Goal: Transaction & Acquisition: Download file/media

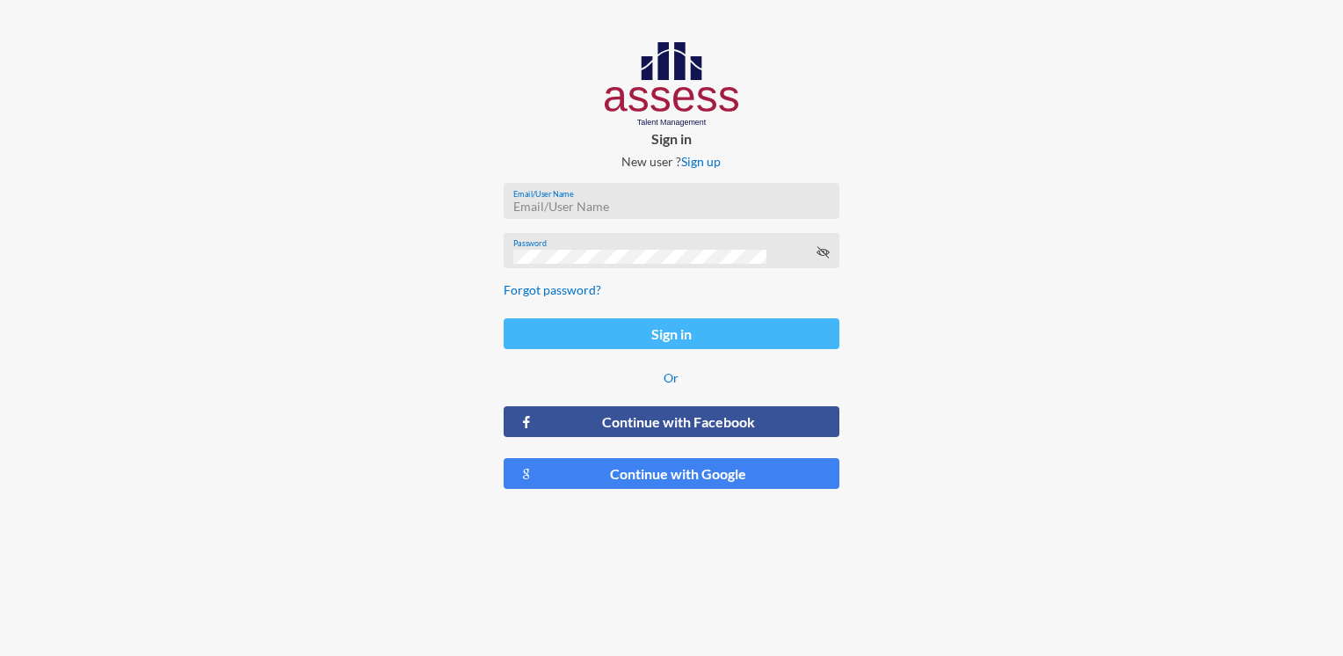
type input "HAH – Talent Map"
click at [632, 343] on button "Sign in" at bounding box center [671, 333] width 335 height 31
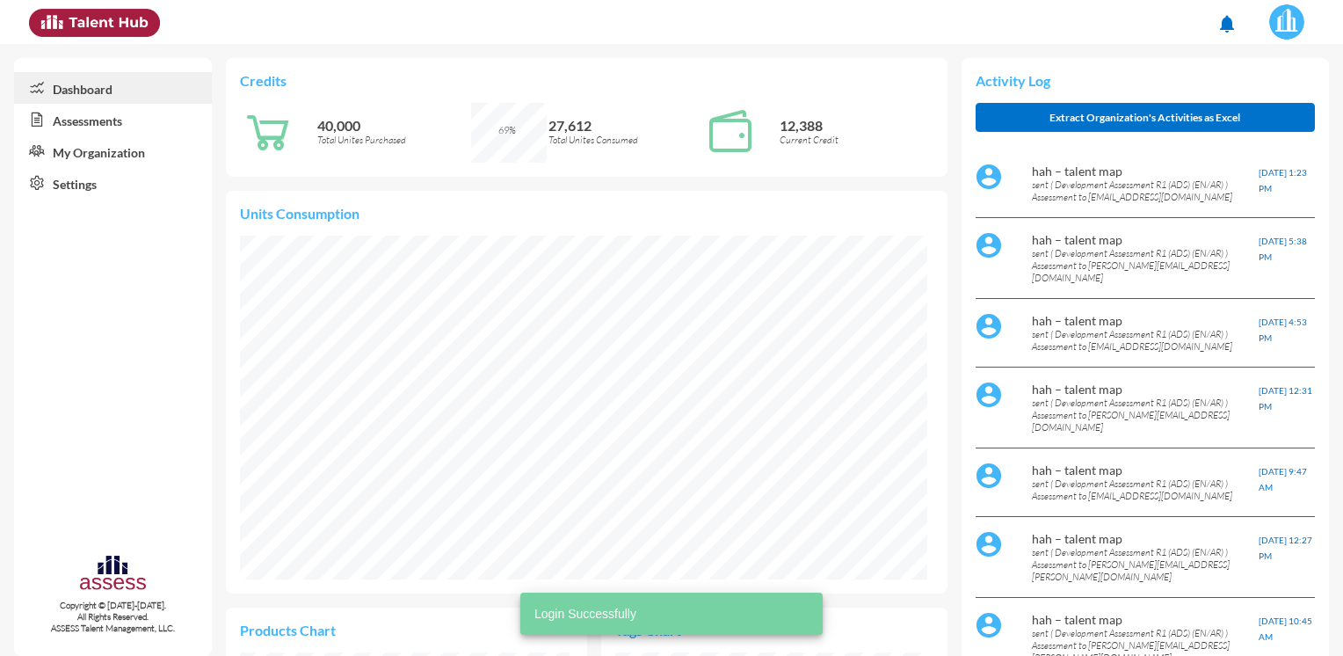
scroll to position [157, 316]
click at [151, 114] on link "Assessments" at bounding box center [113, 120] width 198 height 32
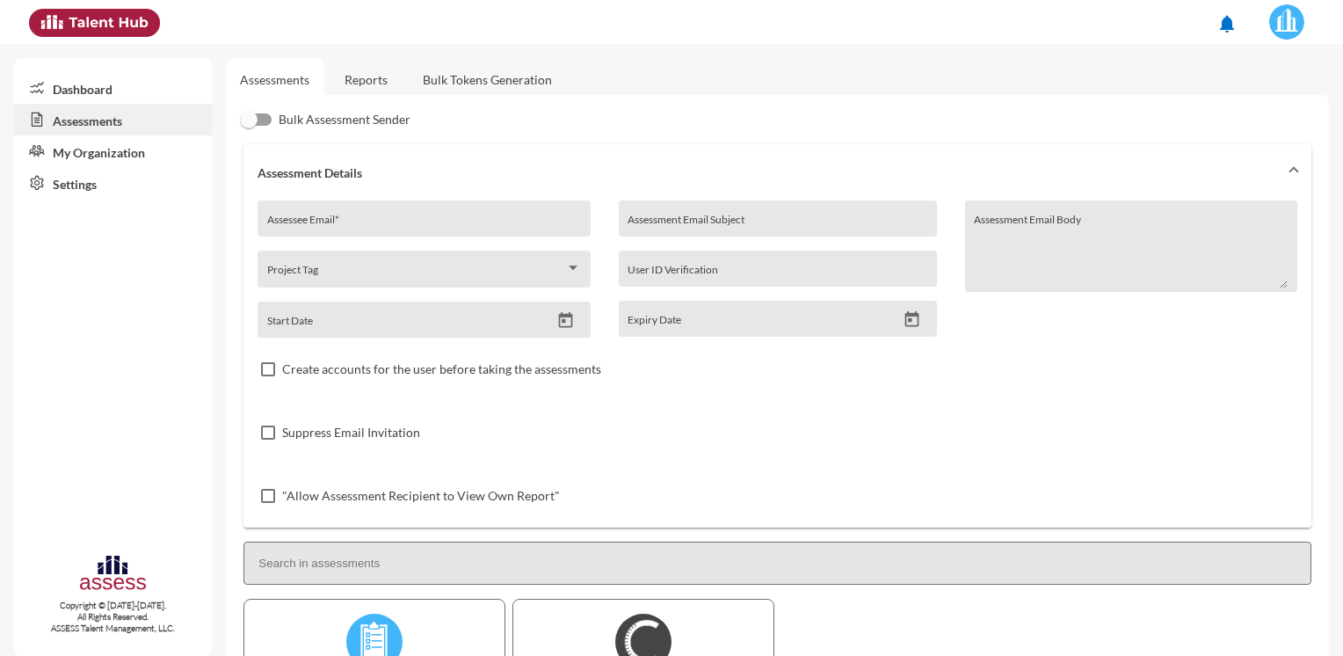
click at [371, 83] on link "Reports" at bounding box center [365, 79] width 71 height 43
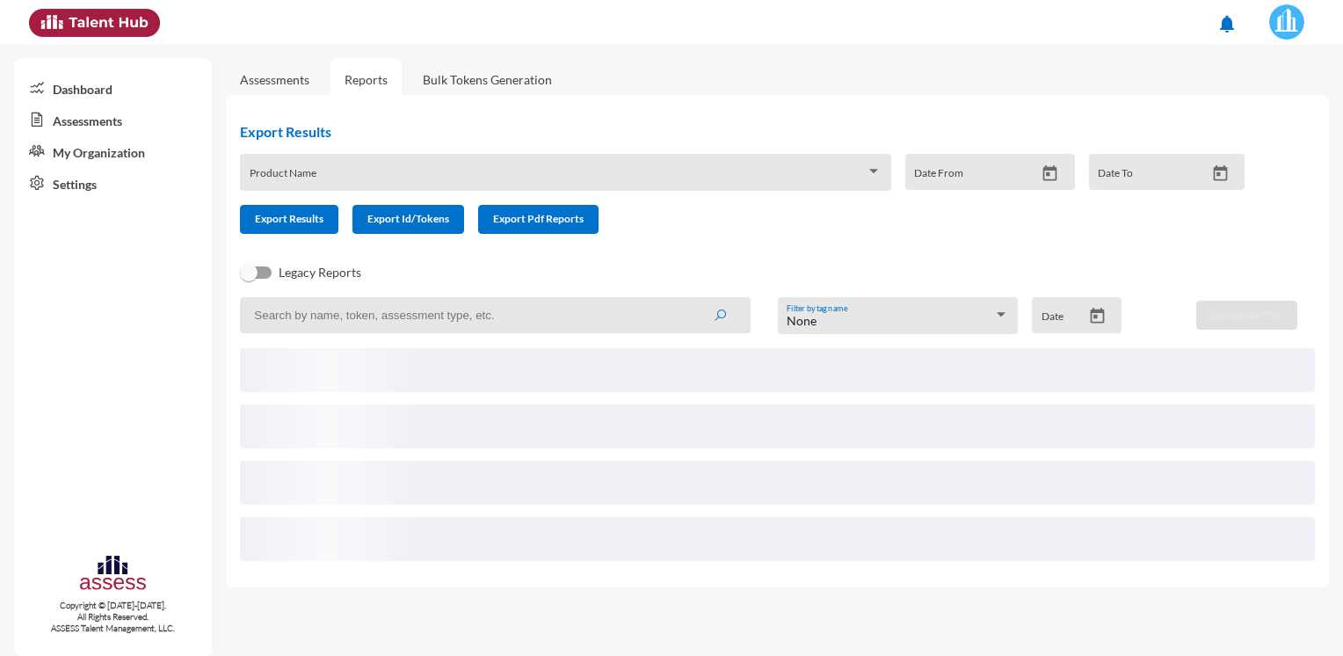
click at [357, 314] on input at bounding box center [495, 315] width 511 height 36
paste input "[PERSON_NAME][EMAIL_ADDRESS][DOMAIN_NAME]"
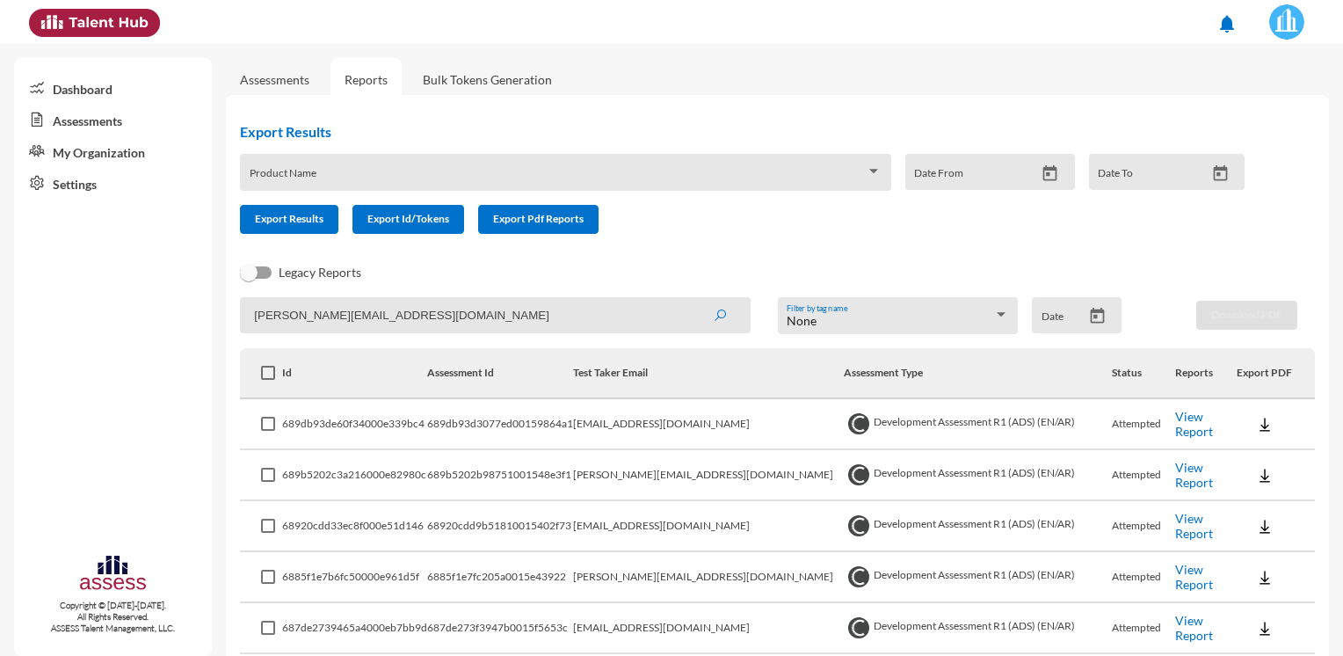
click at [692, 299] on button "submit" at bounding box center [720, 315] width 56 height 32
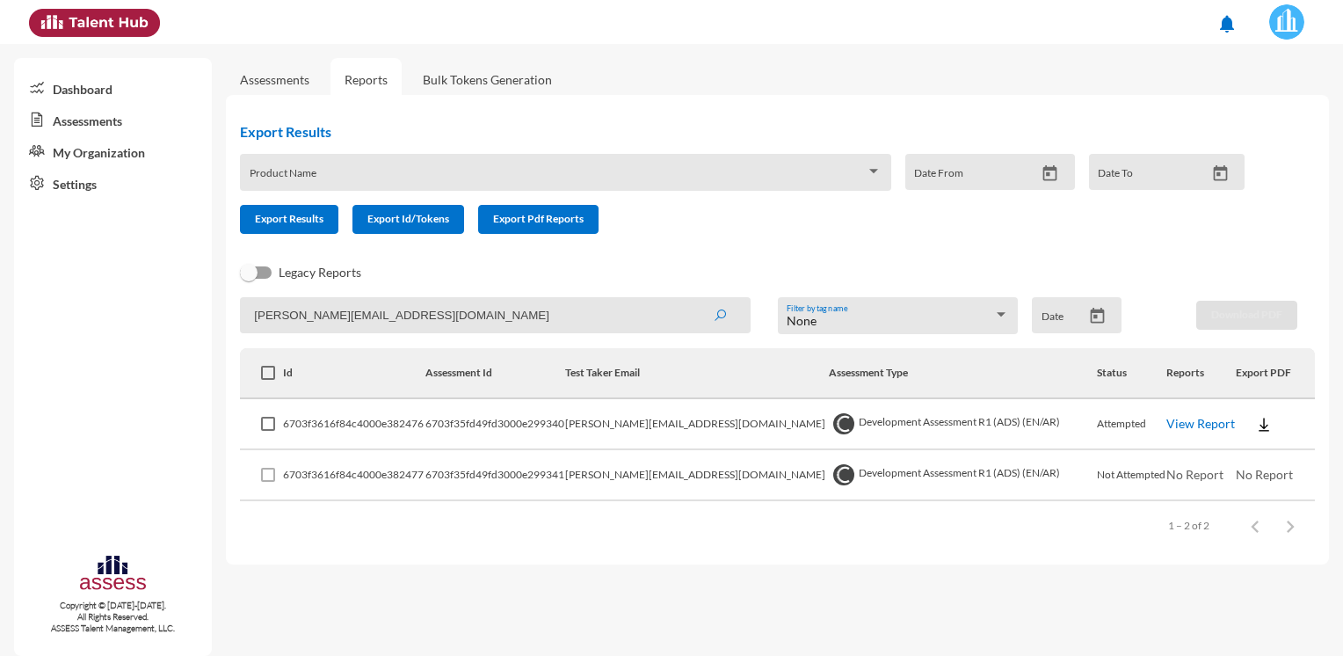
click at [1255, 425] on img at bounding box center [1264, 425] width 18 height 18
click at [1259, 455] on button "OCM / EN" at bounding box center [1286, 455] width 114 height 33
drag, startPoint x: 570, startPoint y: 322, endPoint x: 77, endPoint y: 318, distance: 492.2
click at [82, 322] on mat-sidenav-container "Dashboard Assessments My Organization Settings Copyright © [DATE]-[DATE]. All R…" at bounding box center [671, 350] width 1343 height 612
paste input "[PERSON_NAME].[PERSON_NAME]@[PERSON_NAME]"
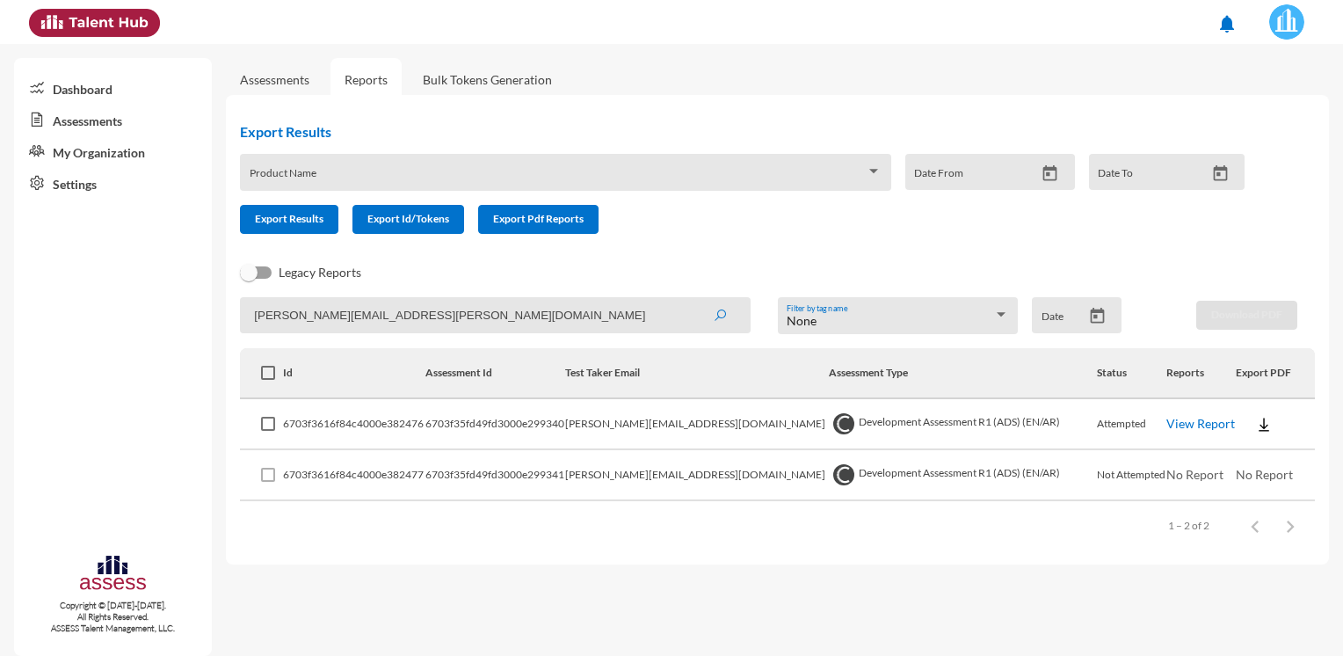
type input "[PERSON_NAME][EMAIL_ADDRESS][PERSON_NAME][DOMAIN_NAME]"
click at [692, 299] on button "submit" at bounding box center [720, 315] width 56 height 32
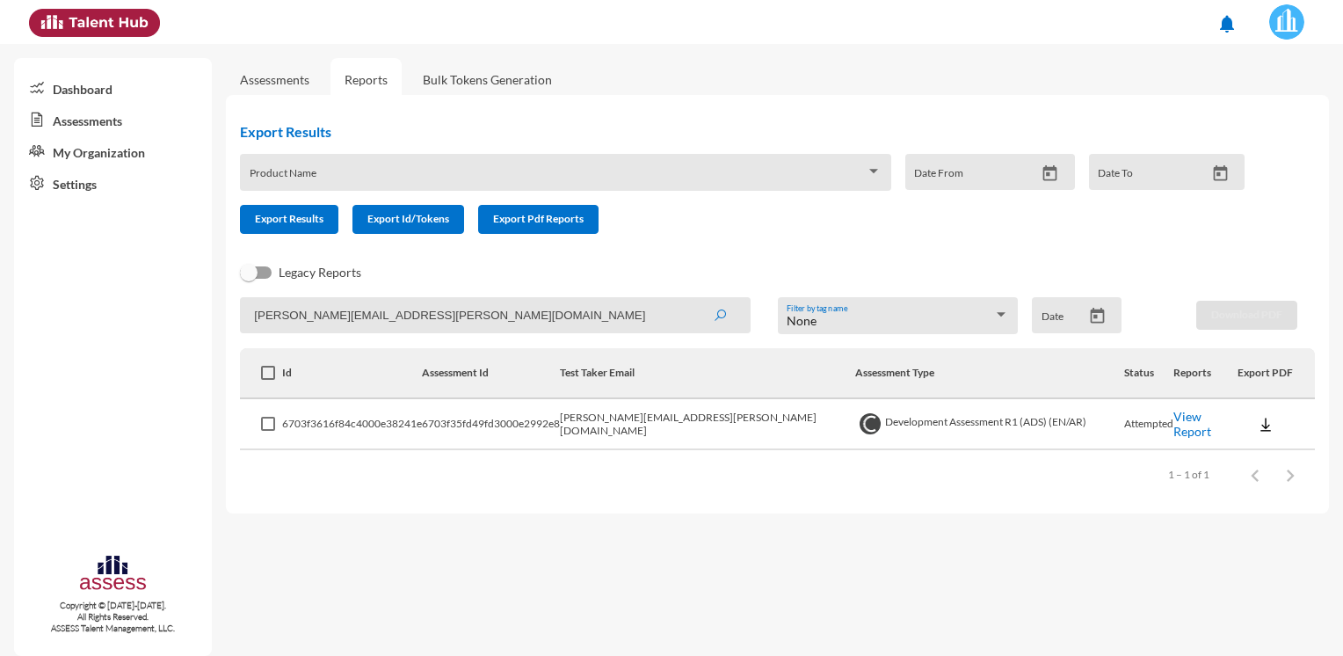
click at [1257, 425] on img at bounding box center [1266, 425] width 18 height 18
drag, startPoint x: 1295, startPoint y: 461, endPoint x: 1269, endPoint y: 459, distance: 25.6
click at [1294, 460] on button "OCM / EN" at bounding box center [1284, 455] width 120 height 33
